Goal: Information Seeking & Learning: Find specific fact

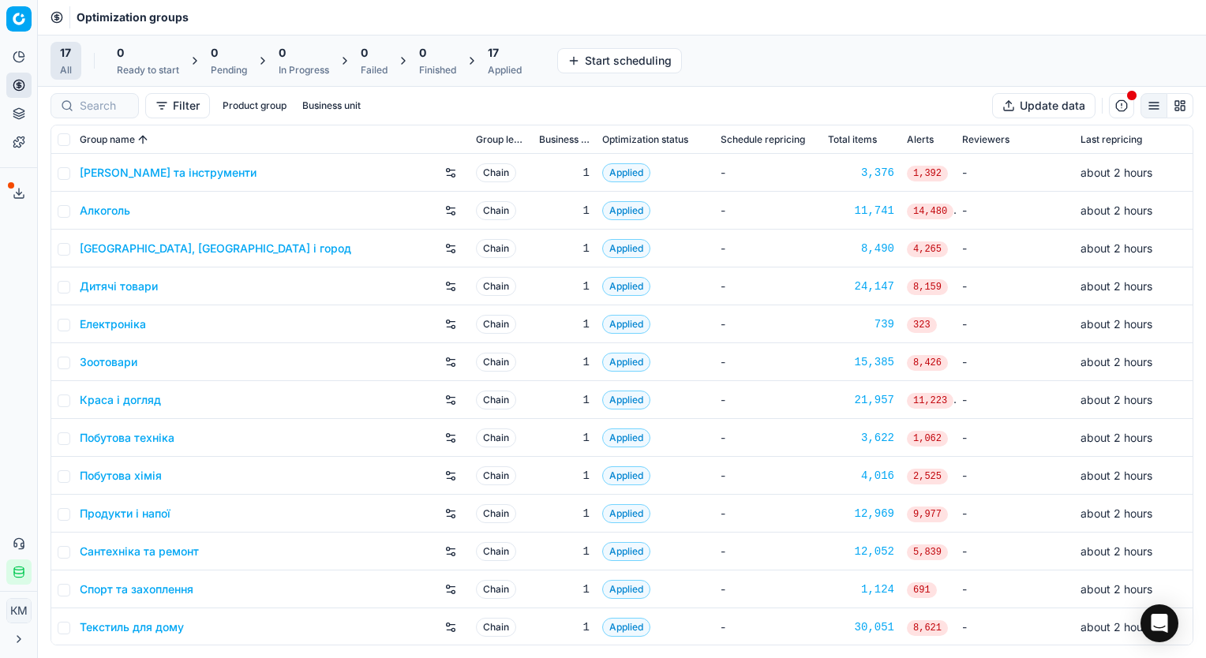
click at [184, 108] on button "Filter" at bounding box center [177, 105] width 65 height 25
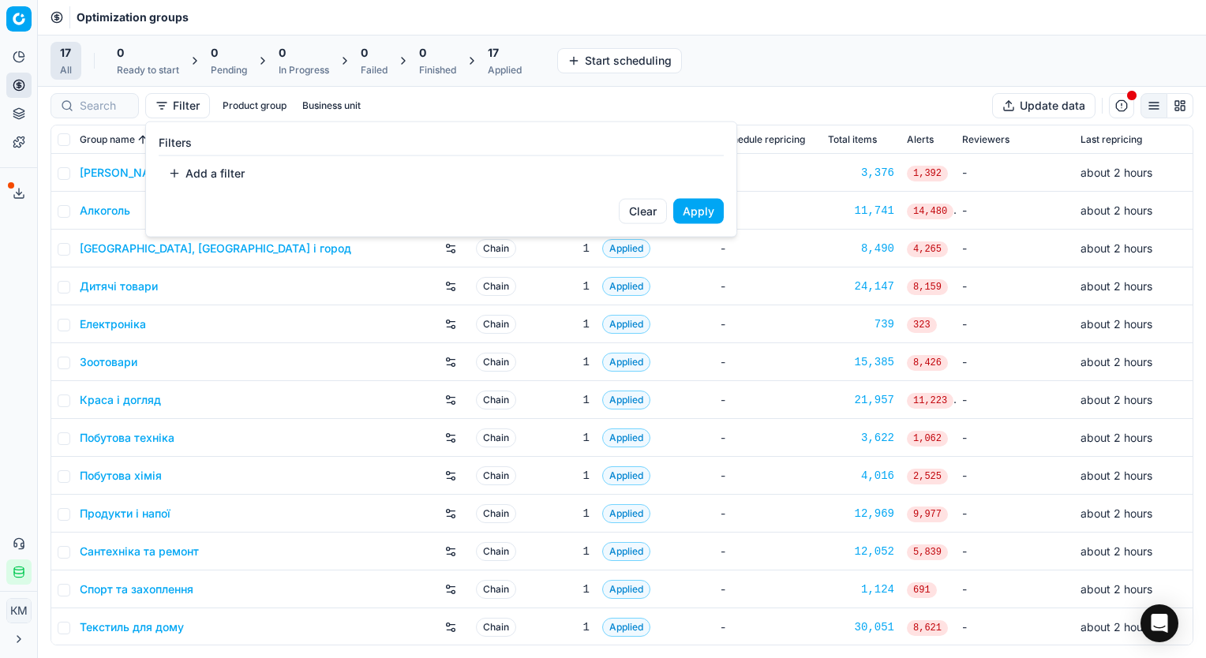
click at [171, 174] on button "Add a filter" at bounding box center [207, 173] width 96 height 25
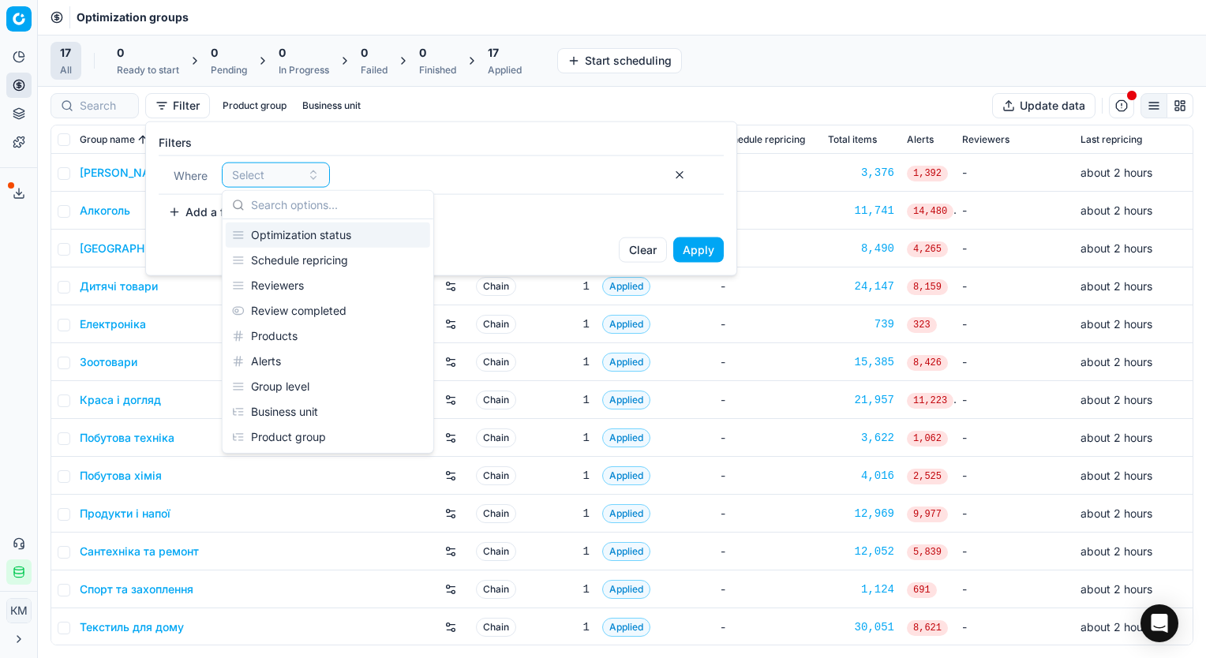
click at [101, 362] on html "Pricing platform Analytics Pricing Product portfolio Templates Export service 6…" at bounding box center [603, 329] width 1206 height 658
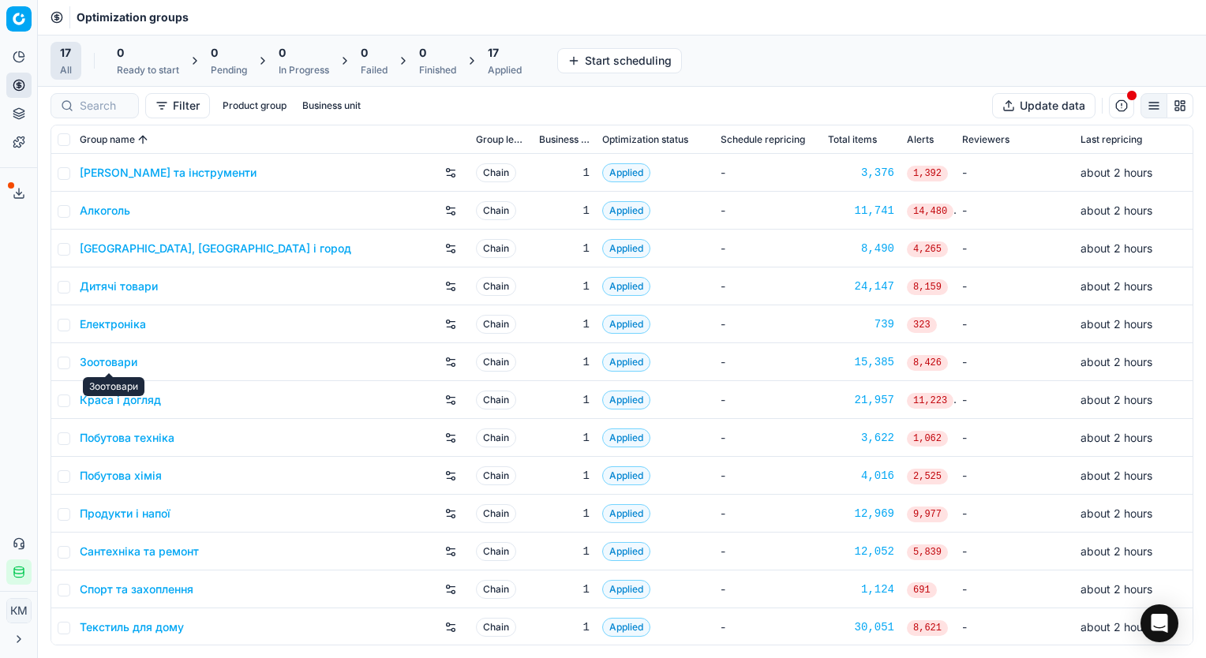
click at [101, 362] on link "Зоотовари" at bounding box center [109, 362] width 58 height 16
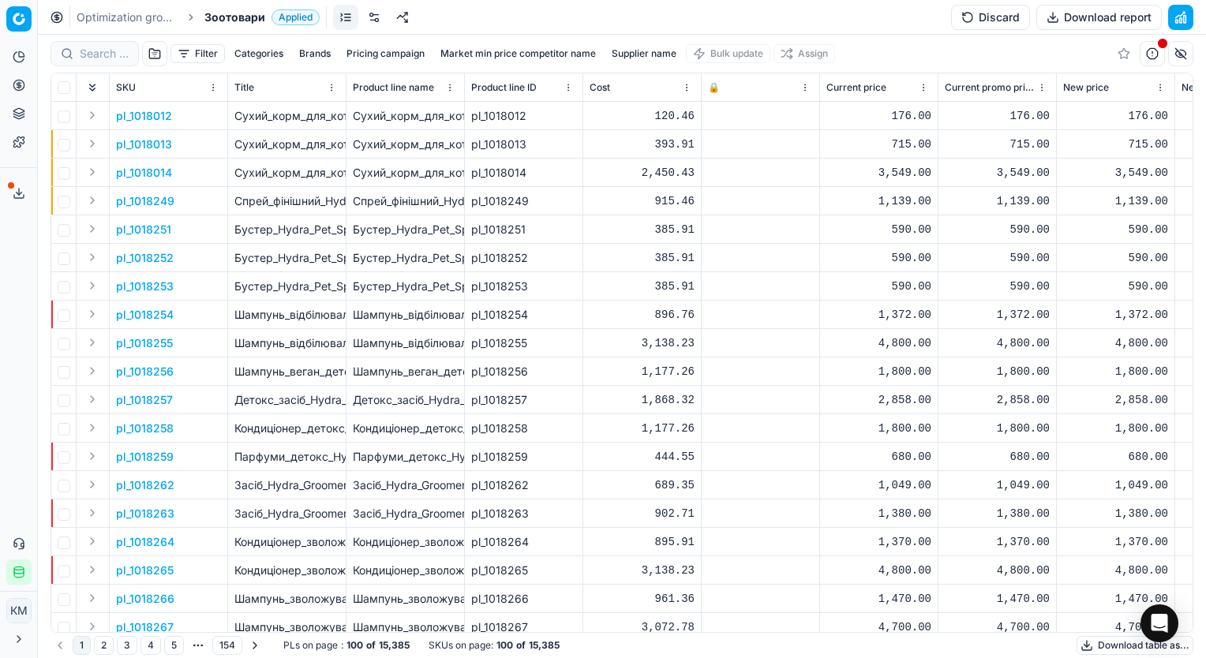
click at [200, 51] on button "Filter" at bounding box center [198, 53] width 54 height 19
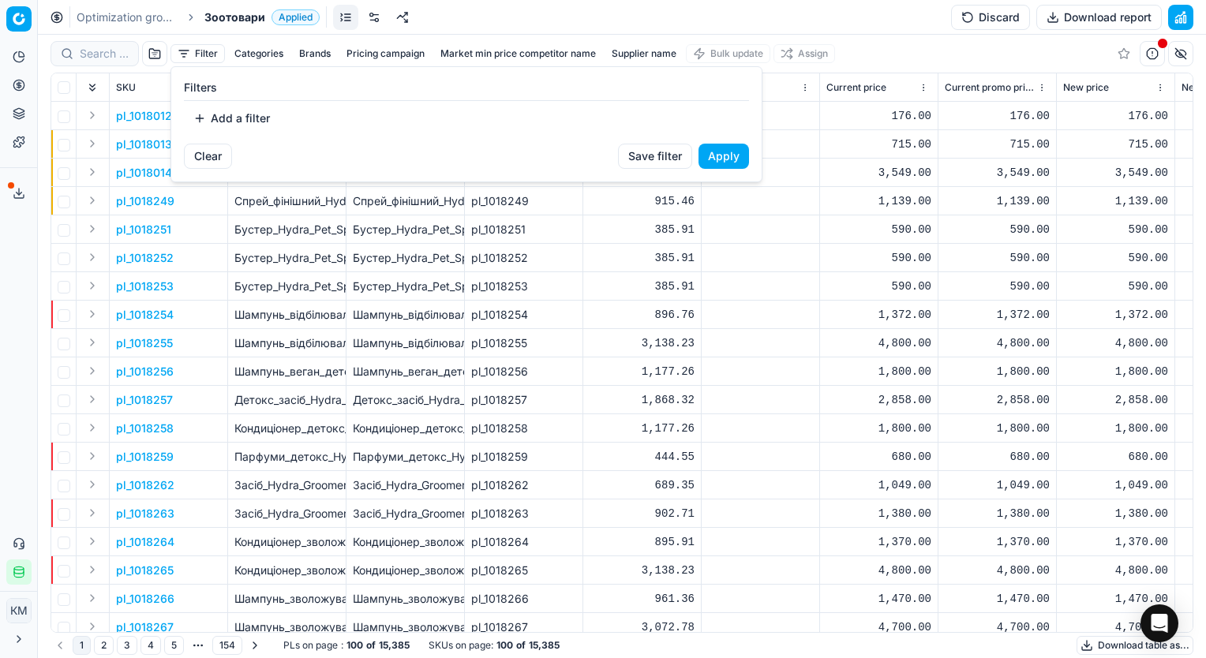
click at [212, 119] on button "Add a filter" at bounding box center [232, 118] width 96 height 25
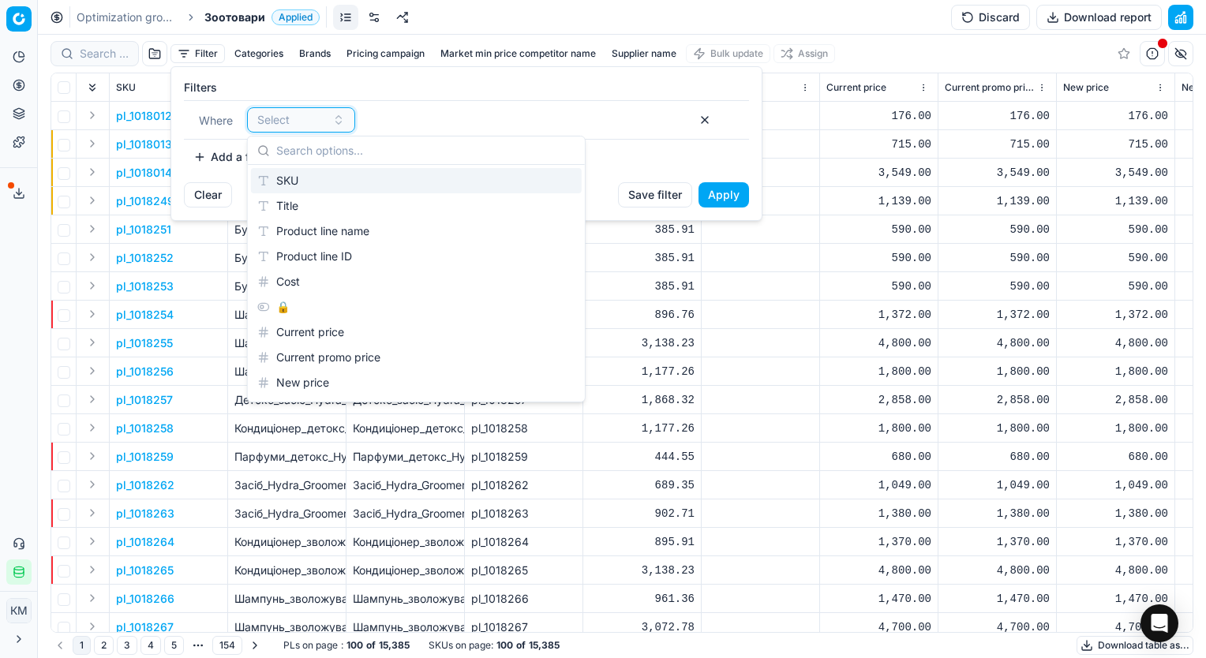
click at [282, 123] on span "Select" at bounding box center [273, 120] width 32 height 16
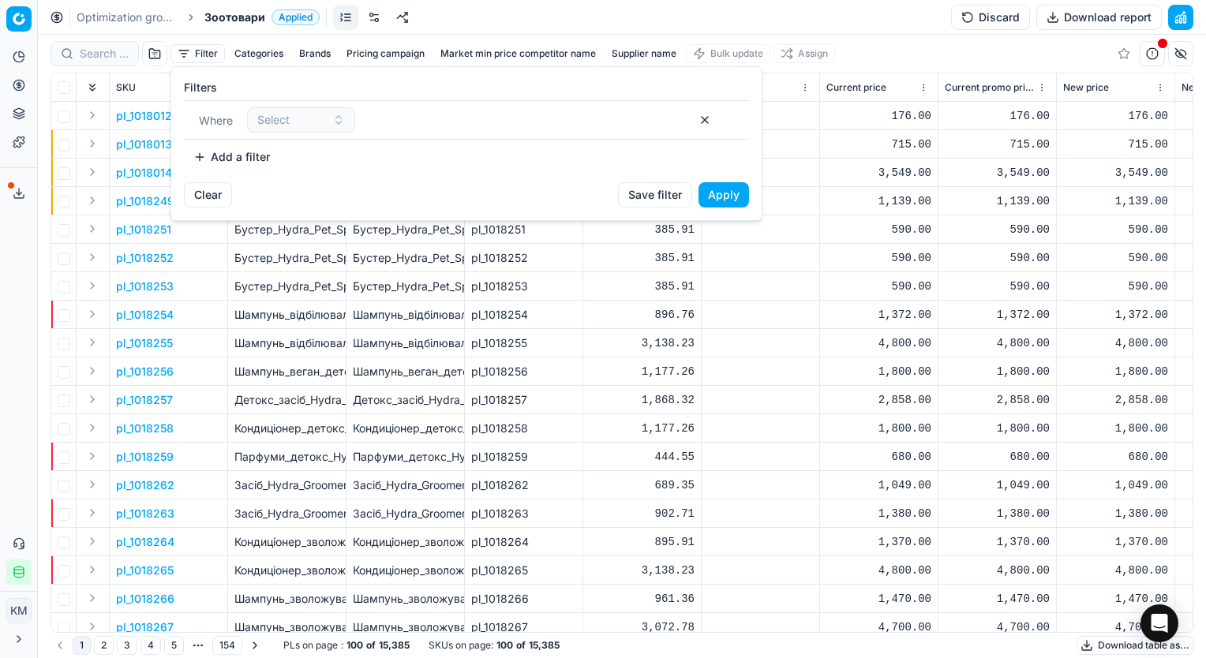
click at [236, 156] on button "Add a filter" at bounding box center [232, 156] width 96 height 25
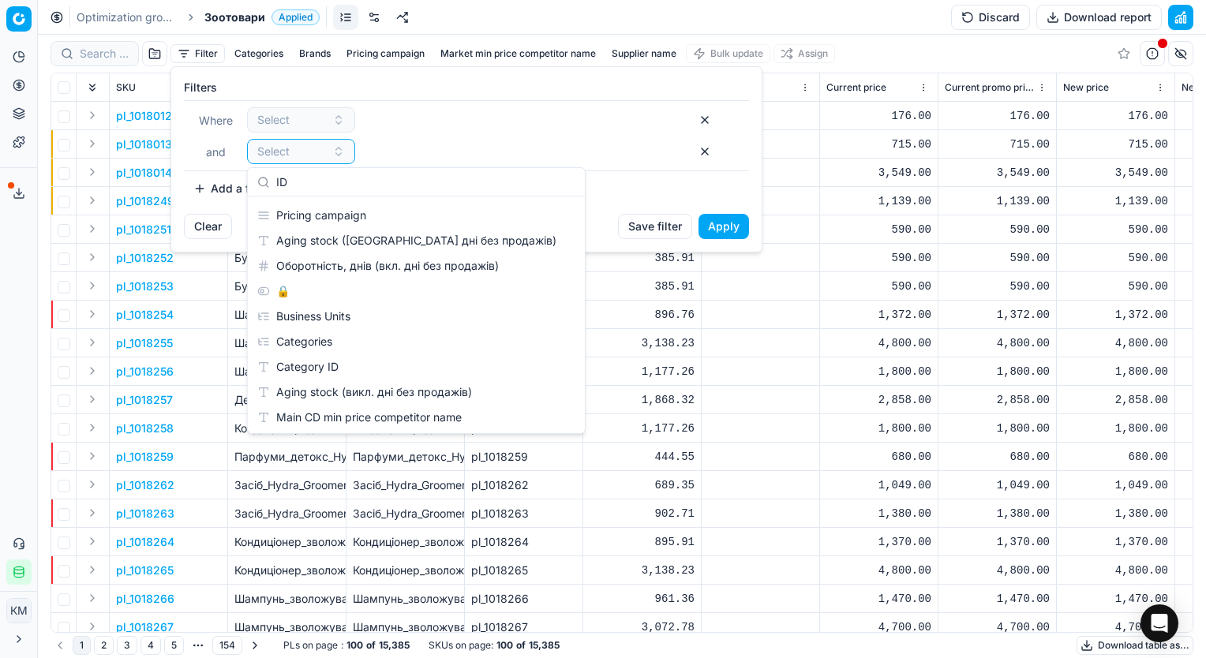
scroll to position [76, 0]
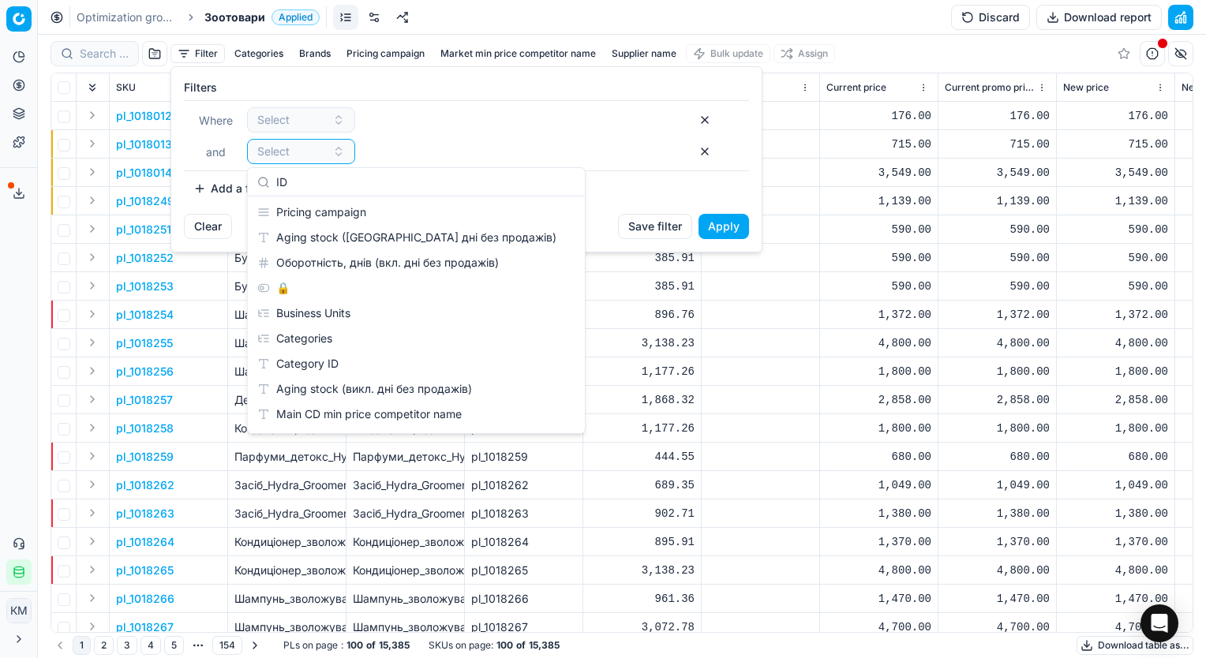
type input "ID"
click at [707, 122] on button "button" at bounding box center [704, 119] width 25 height 25
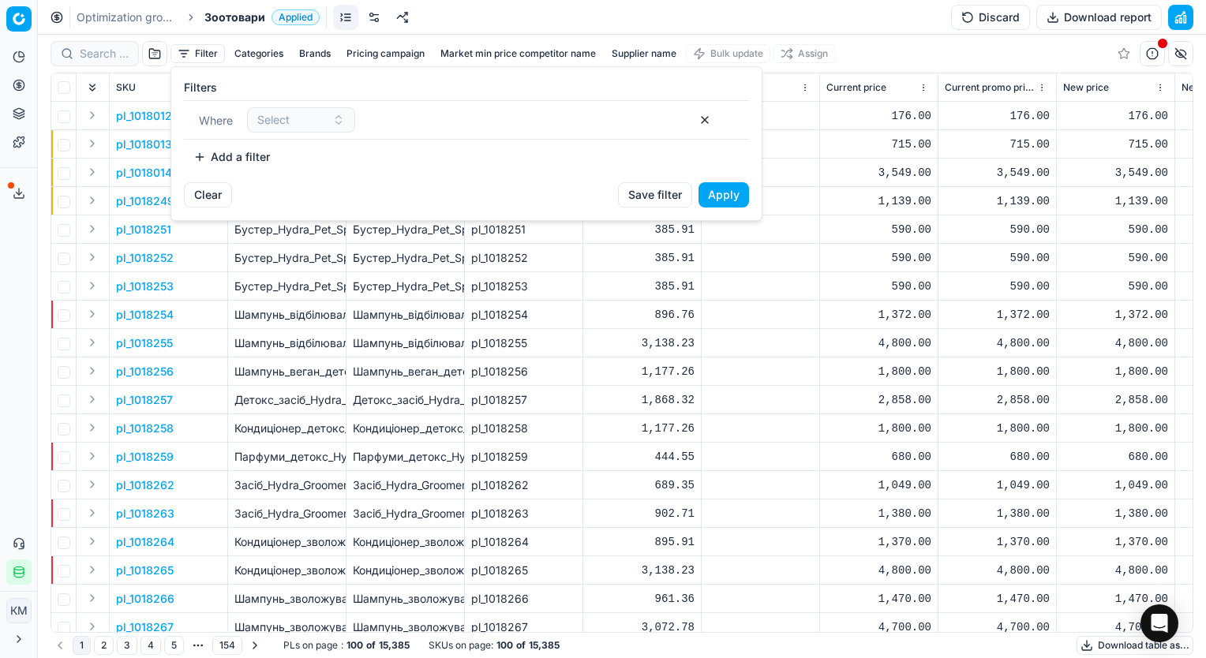
click at [705, 118] on button "button" at bounding box center [704, 119] width 25 height 25
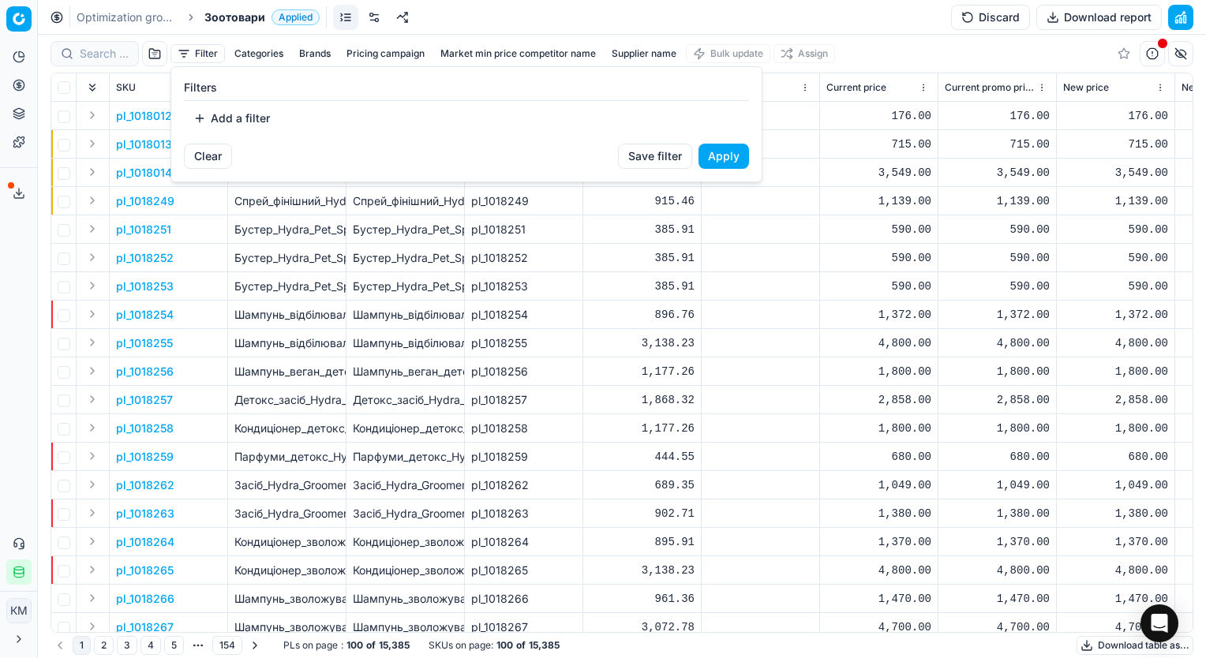
click at [494, 23] on html "Pricing platform Analytics Pricing Product portfolio Templates Export service 6…" at bounding box center [603, 329] width 1206 height 658
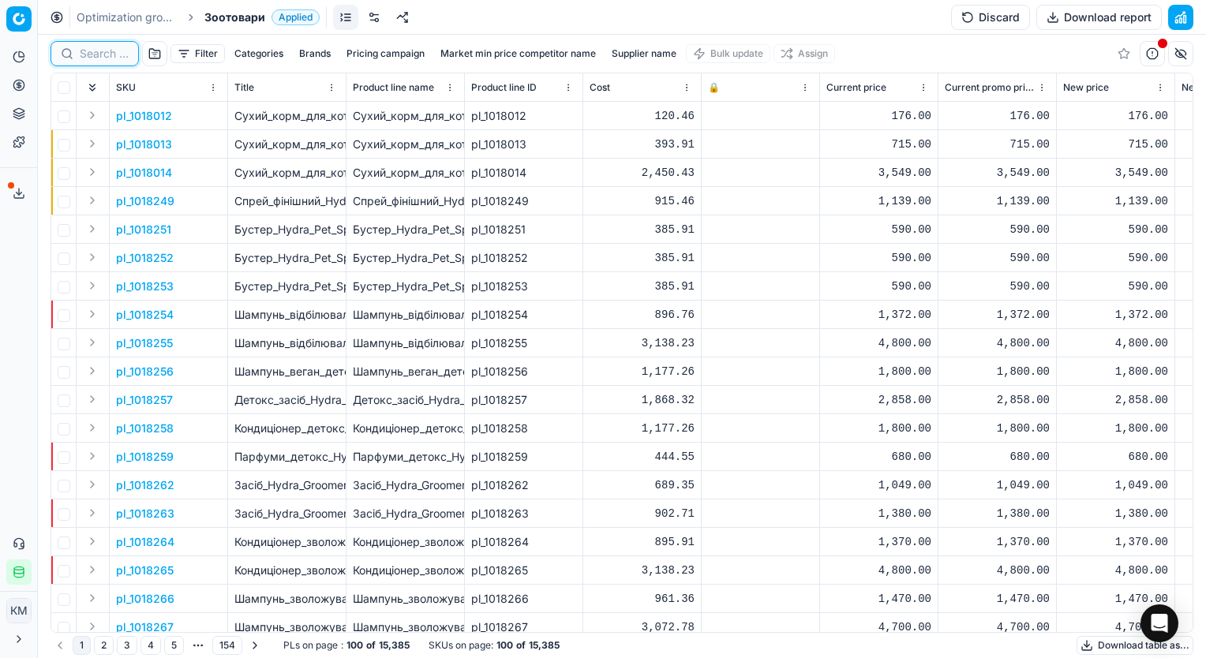
click at [94, 55] on input at bounding box center [104, 54] width 49 height 16
paste input "427100"
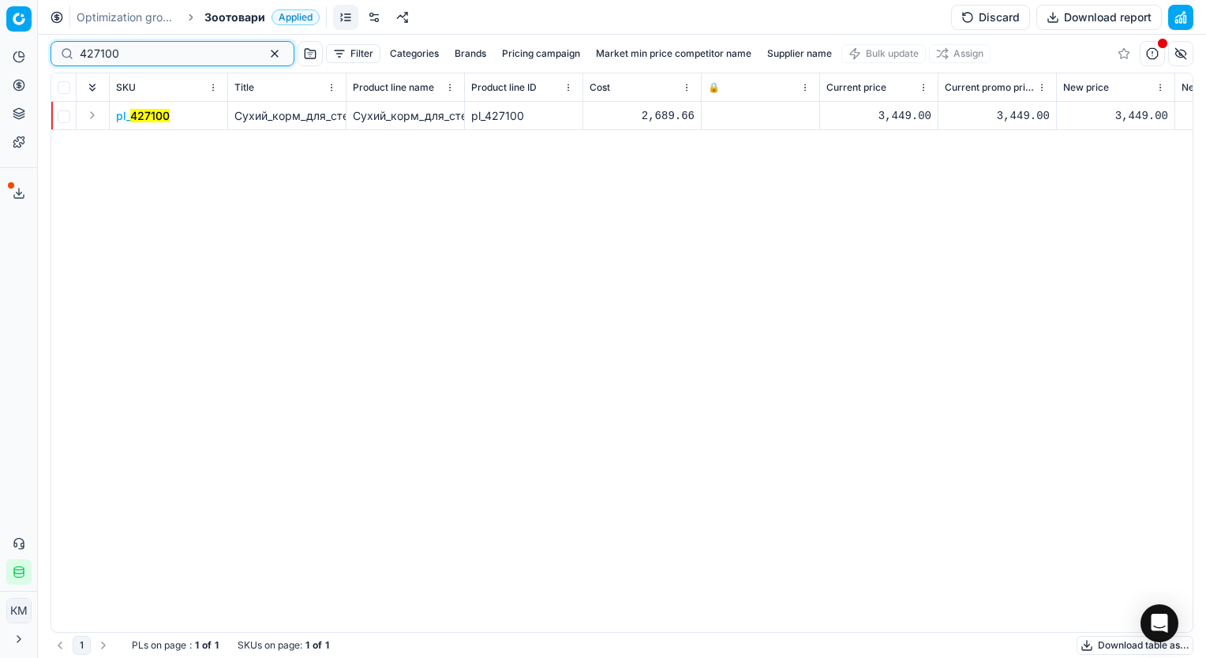
type input "427100"
click at [278, 119] on span "Сухий_корм_для_стерилізованих_кішок_і_кастрованих_котів_Home_Food_Adult_з_кроли…" at bounding box center [537, 115] width 606 height 13
click at [276, 118] on span "Сухий_корм_для_стерилізованих_кішок_і_кастрованих_котів_Home_Food_Adult_з_кроли…" at bounding box center [537, 115] width 606 height 13
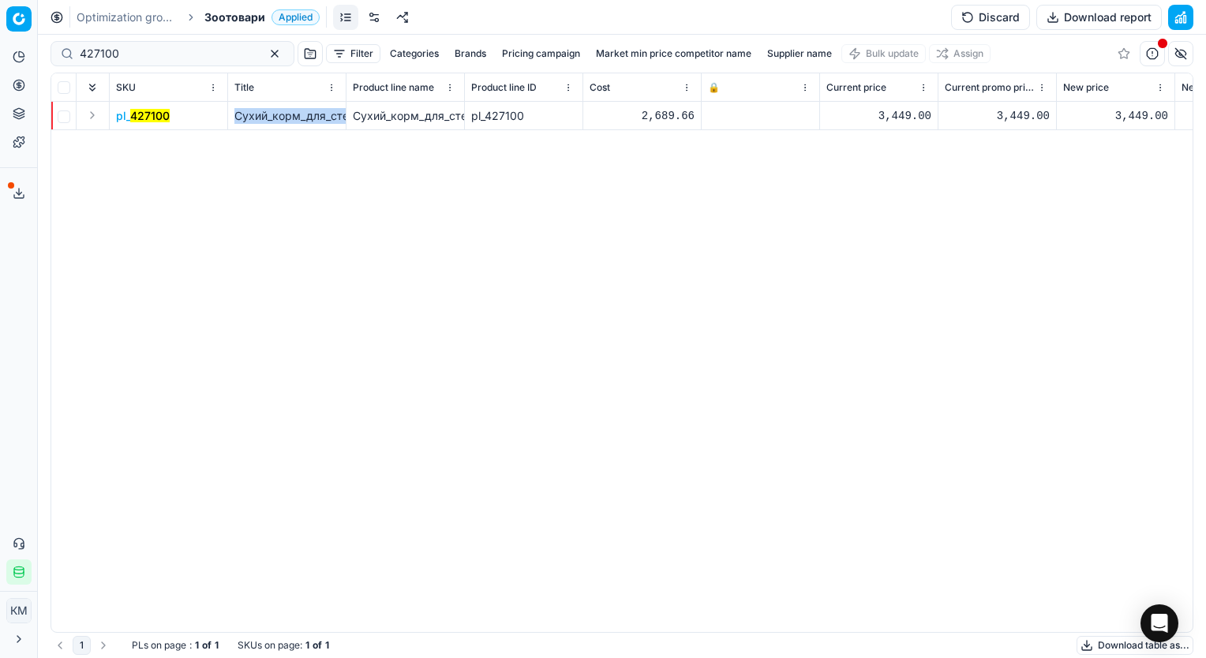
drag, startPoint x: 276, startPoint y: 118, endPoint x: 148, endPoint y: 118, distance: 128.7
click at [148, 118] on mark "427100" at bounding box center [149, 115] width 39 height 13
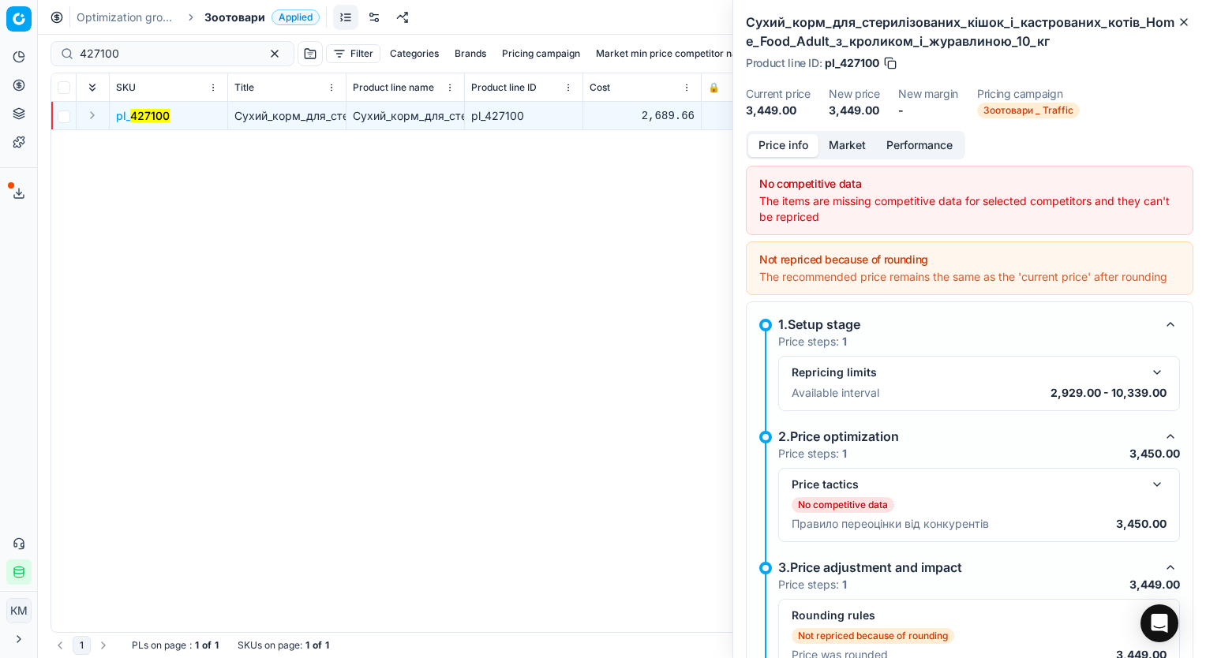
click at [846, 146] on button "Market" at bounding box center [848, 145] width 58 height 23
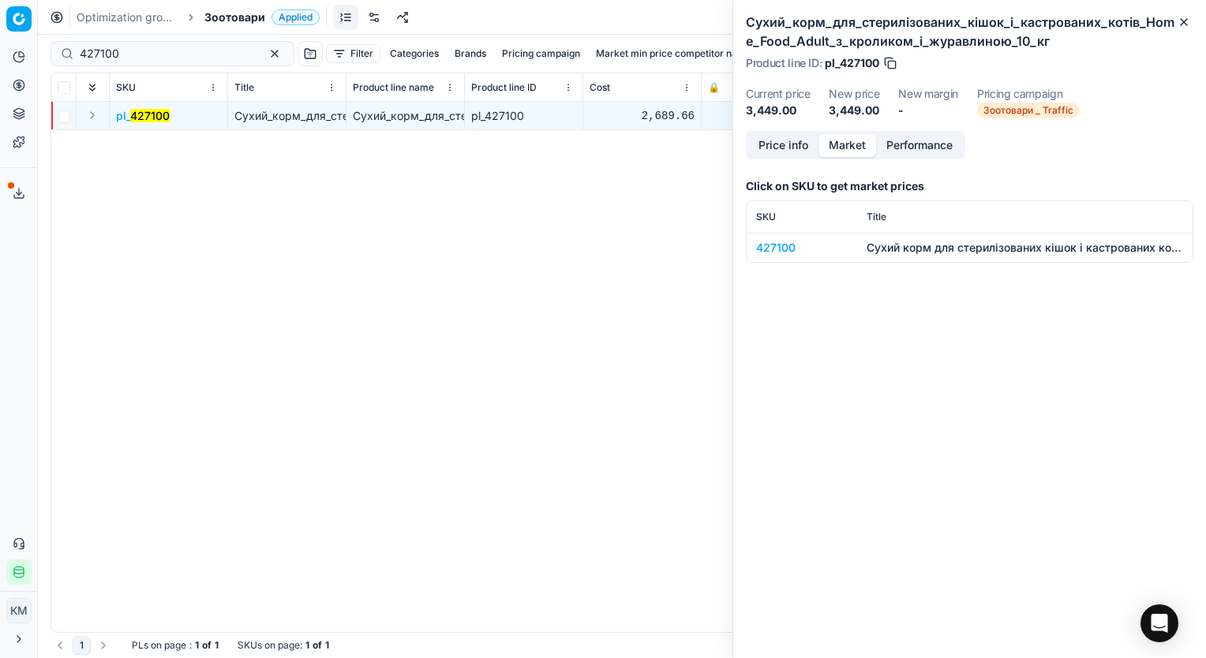
click at [922, 146] on button "Performance" at bounding box center [919, 145] width 87 height 23
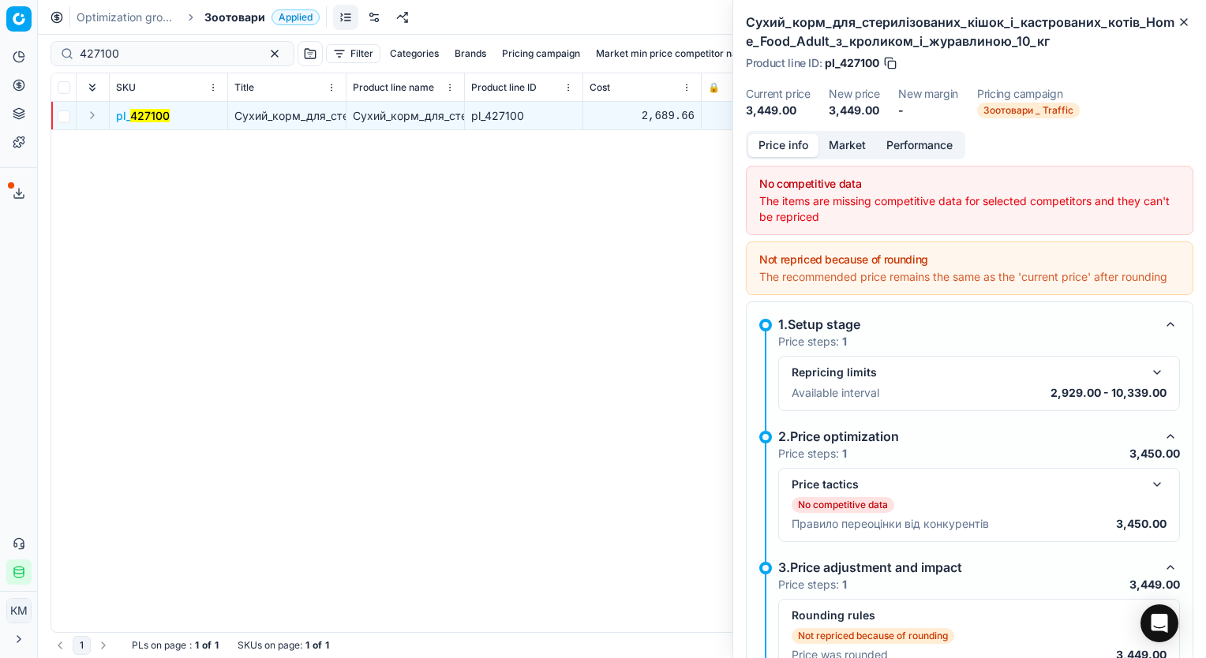
click at [785, 141] on button "Price info" at bounding box center [783, 145] width 70 height 23
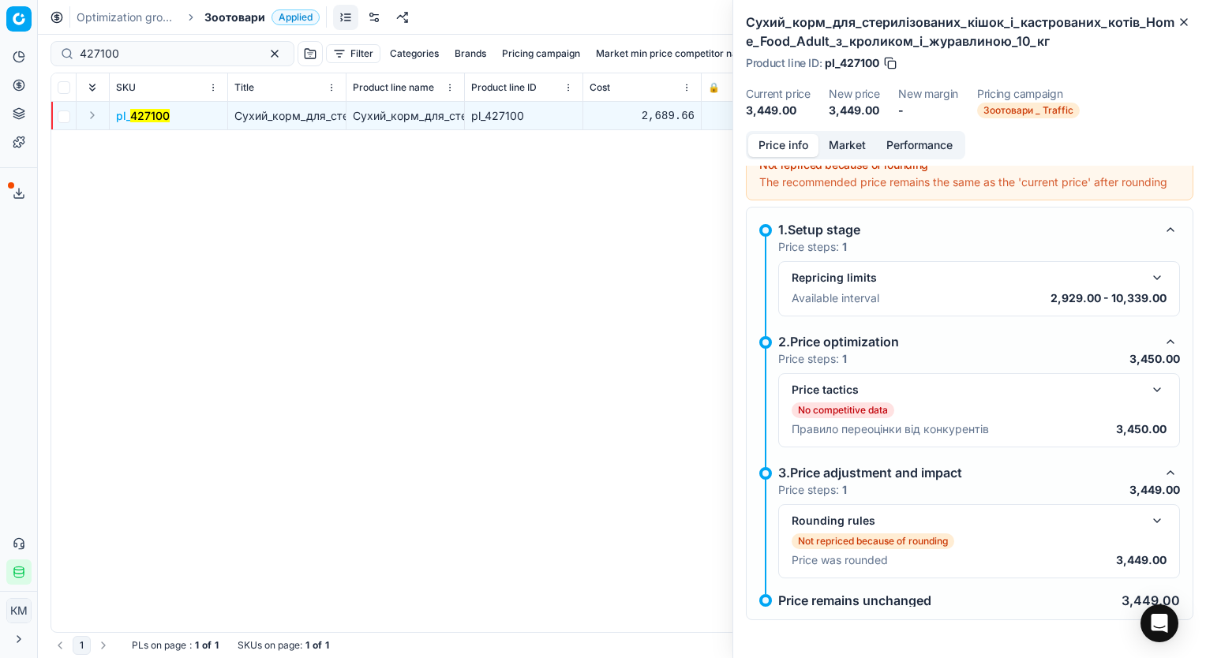
scroll to position [107, 0]
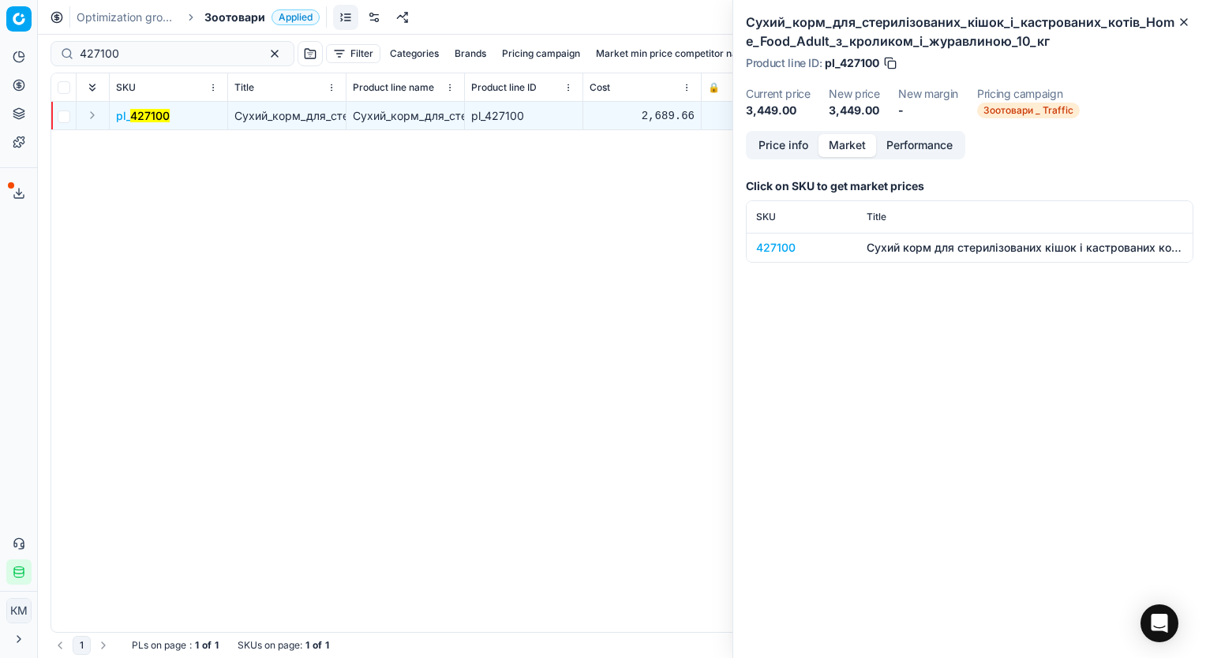
click at [842, 144] on button "Market" at bounding box center [848, 145] width 58 height 23
click at [886, 247] on div "Сухий корм для стерилізованих кішок і кастрованих котів Home Food Adult з кроли…" at bounding box center [1025, 248] width 317 height 16
click at [908, 137] on button "Performance" at bounding box center [919, 145] width 87 height 23
click at [847, 150] on button "Market" at bounding box center [848, 145] width 58 height 23
click at [773, 246] on div "427100" at bounding box center [802, 248] width 92 height 16
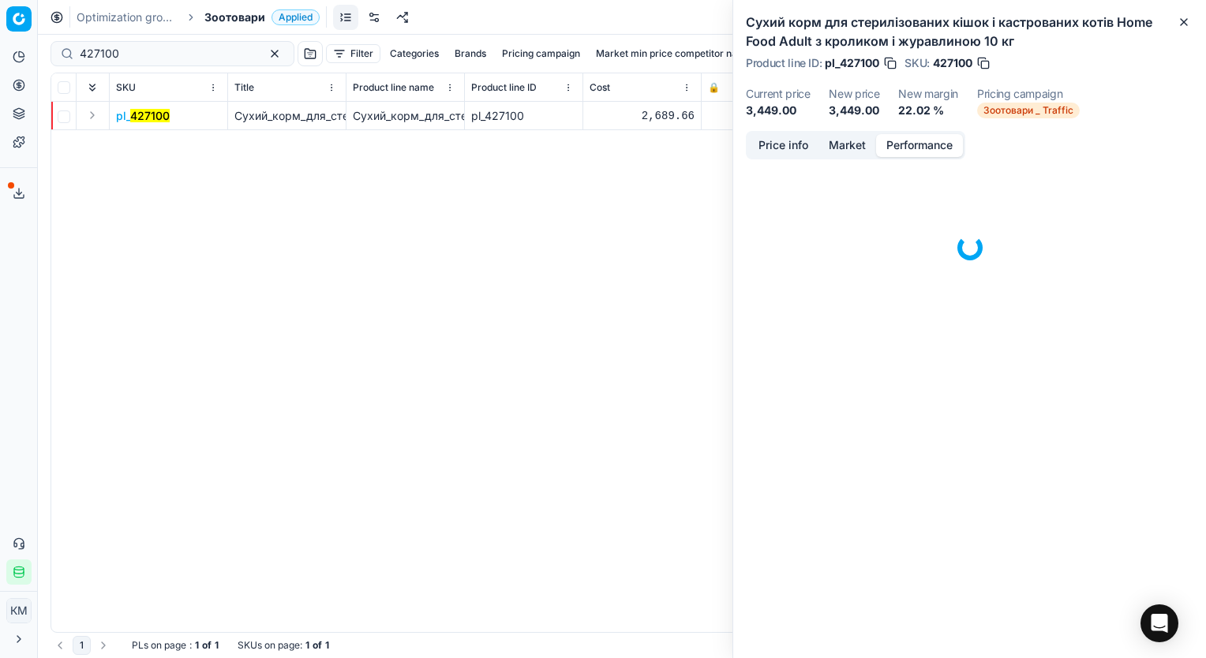
click at [919, 147] on button "Performance" at bounding box center [919, 145] width 87 height 23
click at [832, 145] on button "Market" at bounding box center [848, 145] width 58 height 23
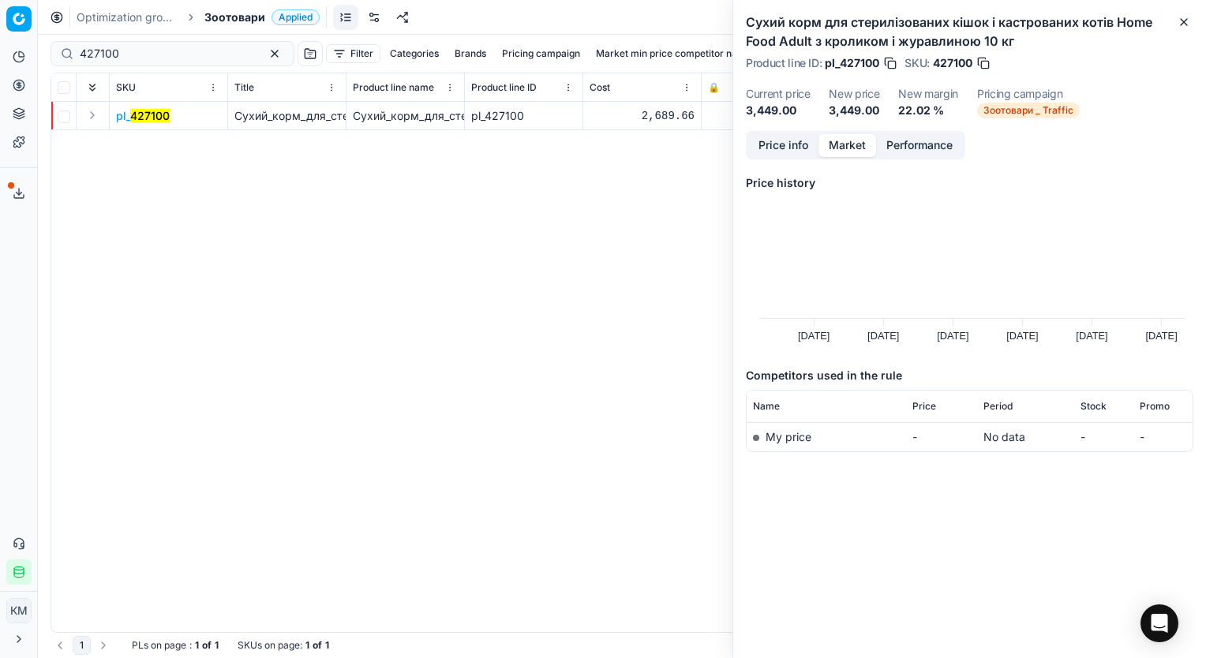
click at [790, 141] on button "Price info" at bounding box center [783, 145] width 70 height 23
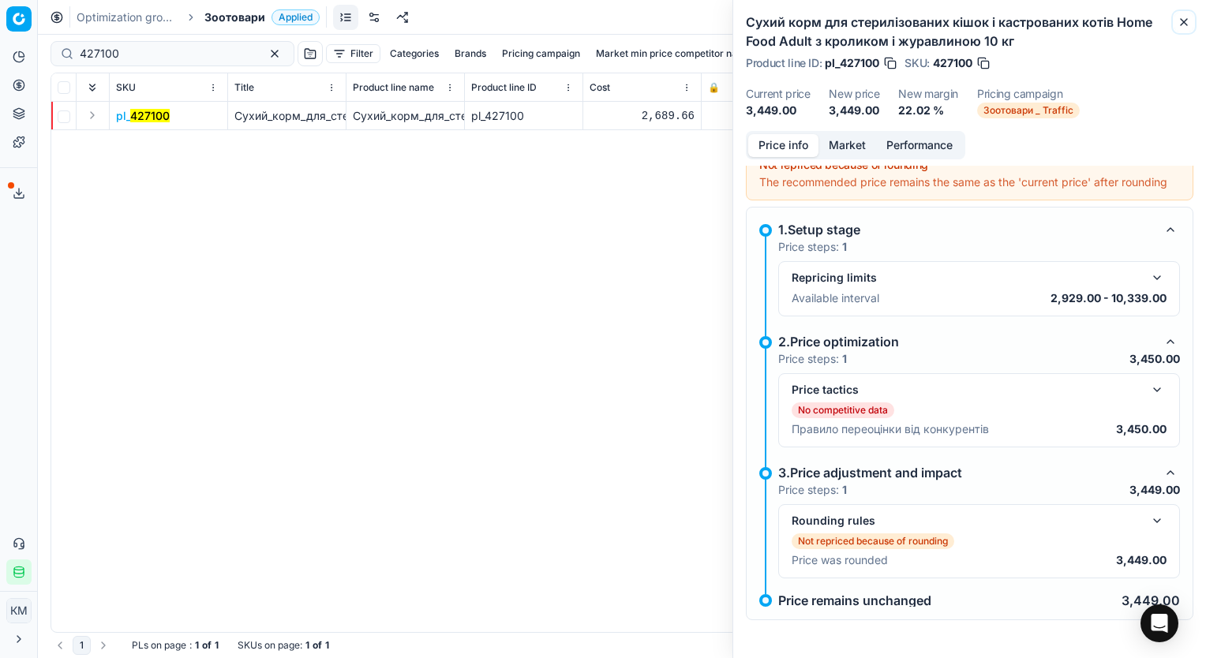
click at [1182, 21] on icon "button" at bounding box center [1184, 22] width 6 height 6
